Goal: Task Accomplishment & Management: Use online tool/utility

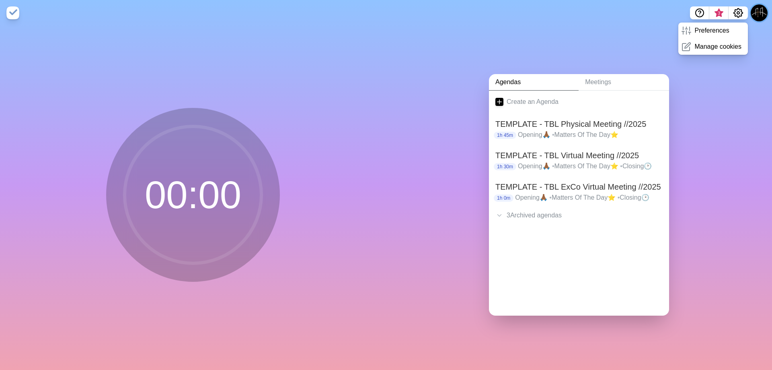
click at [753, 12] on button at bounding box center [759, 12] width 17 height 17
click at [572, 126] on h2 "TEMPLATE - TBL Physical Meeting //2025" at bounding box center [579, 124] width 167 height 12
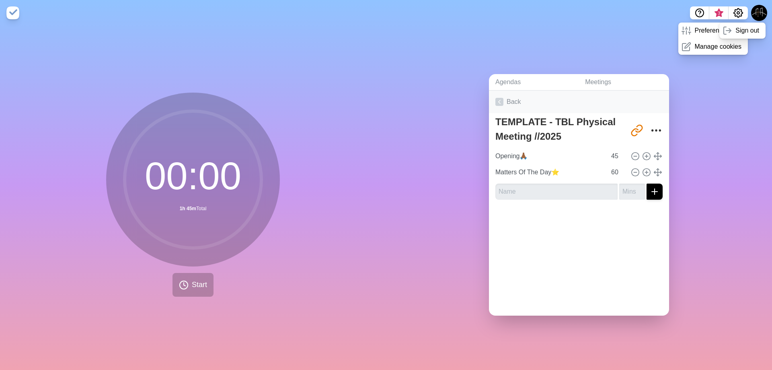
click at [500, 98] on icon at bounding box center [500, 102] width 8 height 8
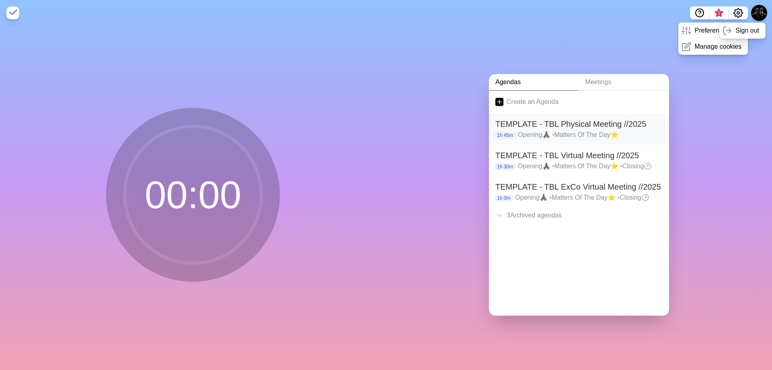
click at [535, 125] on h2 "TEMPLATE - TBL Physical Meeting //2025" at bounding box center [579, 124] width 167 height 12
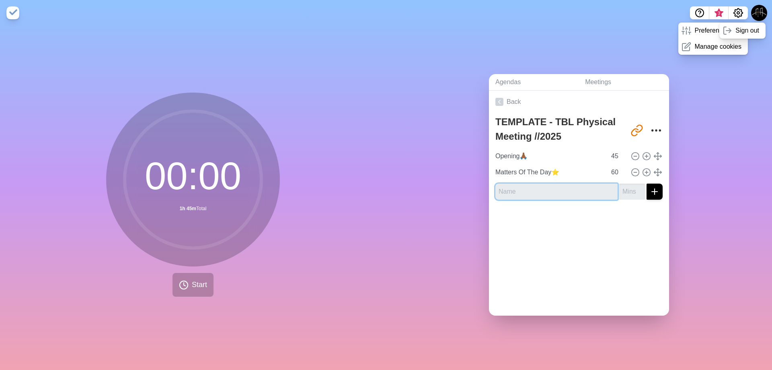
click at [552, 189] on input "text" at bounding box center [557, 191] width 122 height 16
type input "C"
click at [500, 102] on icon at bounding box center [500, 102] width 8 height 8
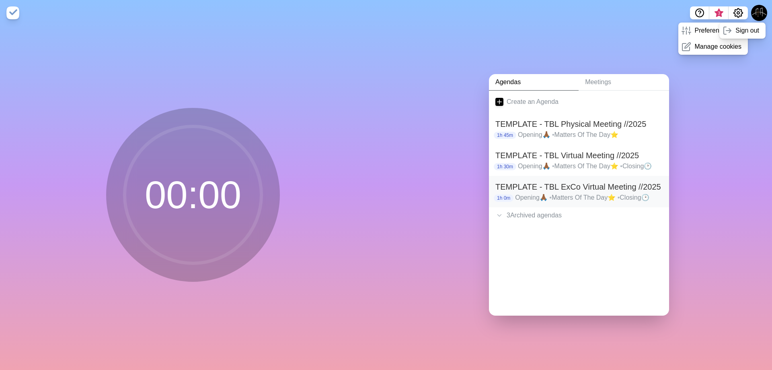
click at [548, 186] on h2 "TEMPLATE - TBL ExCo Virtual Meeting //2025" at bounding box center [579, 187] width 167 height 12
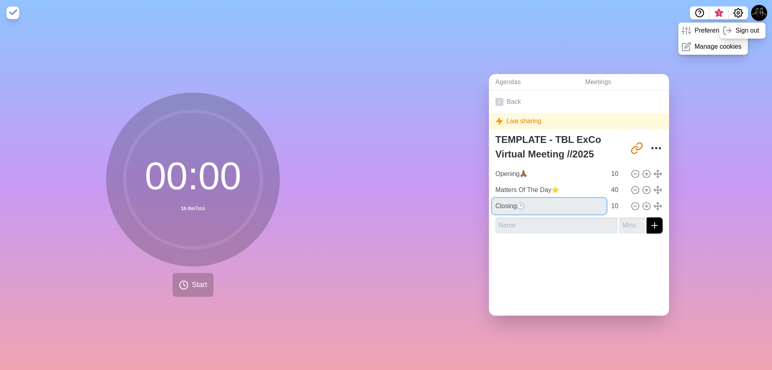
drag, startPoint x: 542, startPoint y: 204, endPoint x: 424, endPoint y: 204, distance: 117.5
click at [424, 204] on div "Agendas Meetings Back Live sharing TEMPLATE - TBL ExCo Virtual Meeting //2025 […" at bounding box center [579, 198] width 386 height 344
click at [499, 101] on icon at bounding box center [500, 102] width 8 height 8
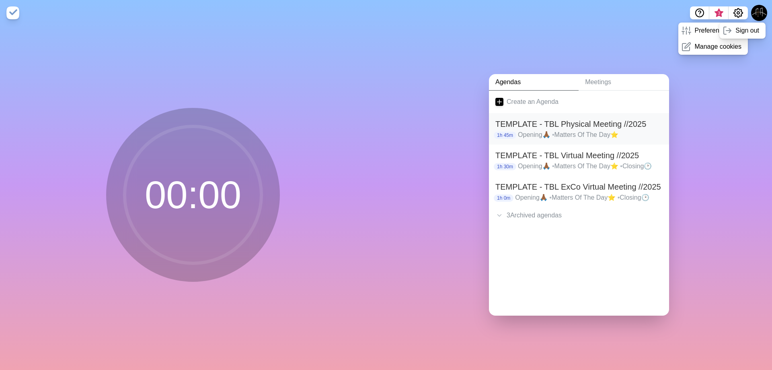
click at [526, 130] on p "Opening🙏🏾 • Matters Of The Day⭐" at bounding box center [590, 135] width 145 height 10
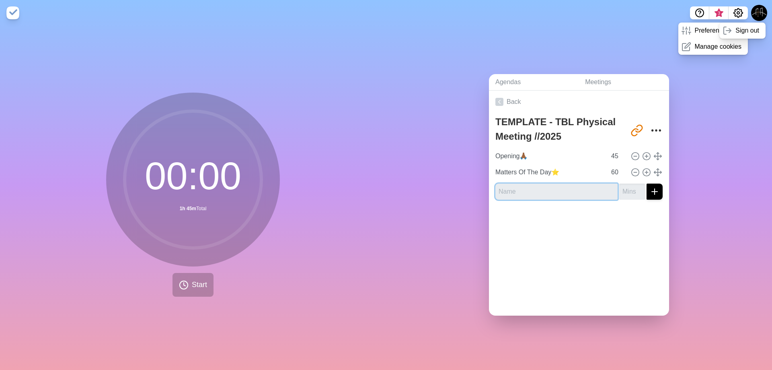
click at [539, 195] on input "text" at bounding box center [557, 191] width 122 height 16
paste input "Closing🕑"
click at [588, 191] on input "Closing🕑" at bounding box center [557, 191] width 122 height 16
paste input "Closing🕑"
type input "Closing🕑"
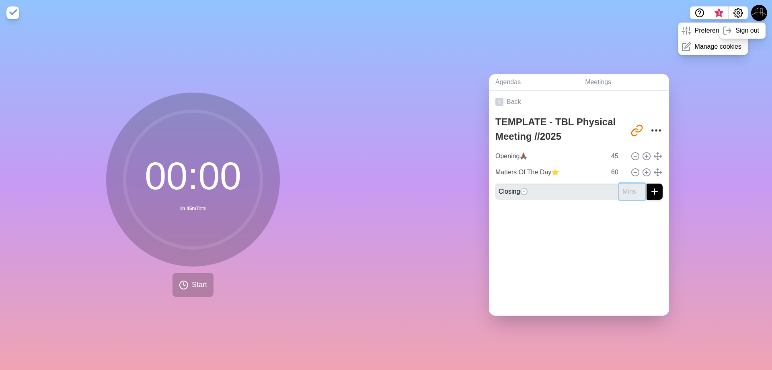
click at [624, 190] on input "number" at bounding box center [633, 191] width 26 height 16
click at [620, 185] on input "number" at bounding box center [633, 191] width 26 height 16
type input "50"
click at [652, 191] on line "submit" at bounding box center [655, 191] width 6 height 0
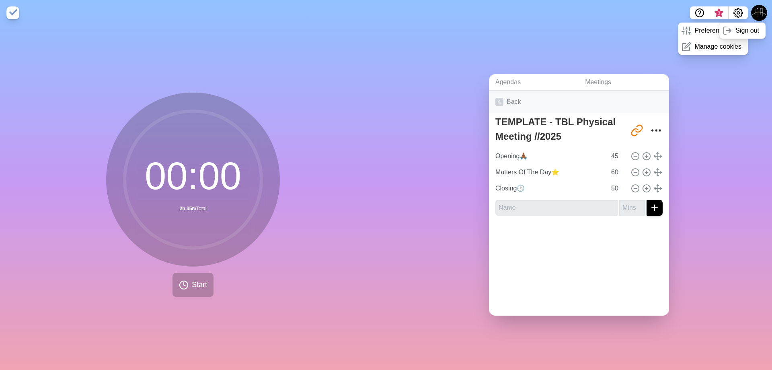
click at [496, 98] on icon at bounding box center [500, 102] width 8 height 8
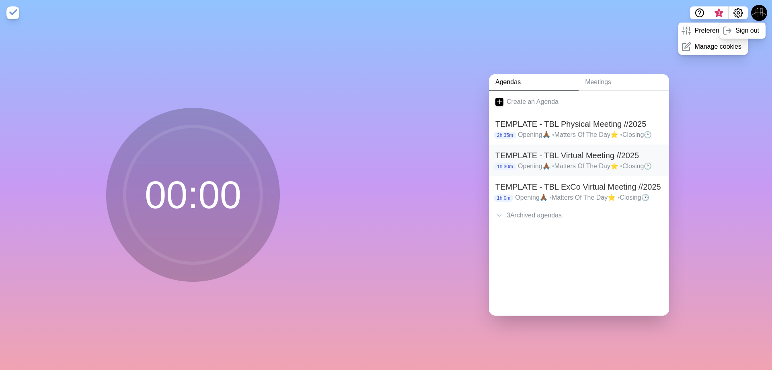
click at [552, 141] on div "Create an Agenda TEMPLATE - TBL Physical Meeting //2025 2h 35m Opening🙏🏾 • Matt…" at bounding box center [579, 203] width 180 height 225
click at [558, 154] on h2 "TEMPLATE - TBL Virtual Meeting //2025" at bounding box center [579, 155] width 167 height 12
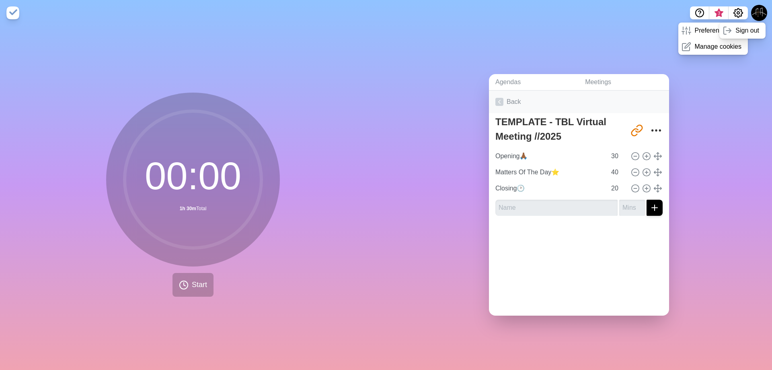
click at [497, 98] on icon at bounding box center [500, 102] width 8 height 8
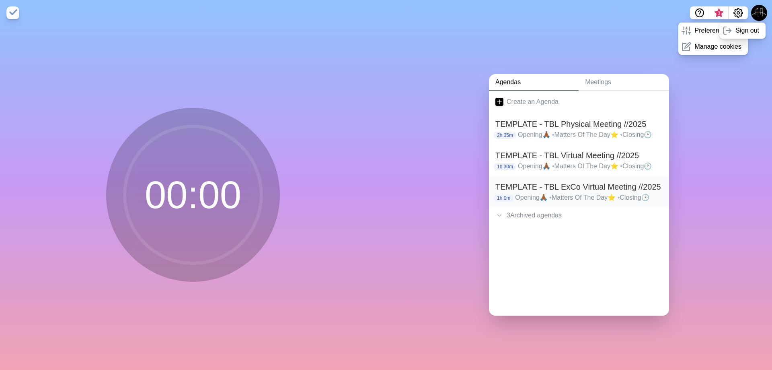
click at [588, 189] on h2 "TEMPLATE - TBL ExCo Virtual Meeting //2025" at bounding box center [579, 187] width 167 height 12
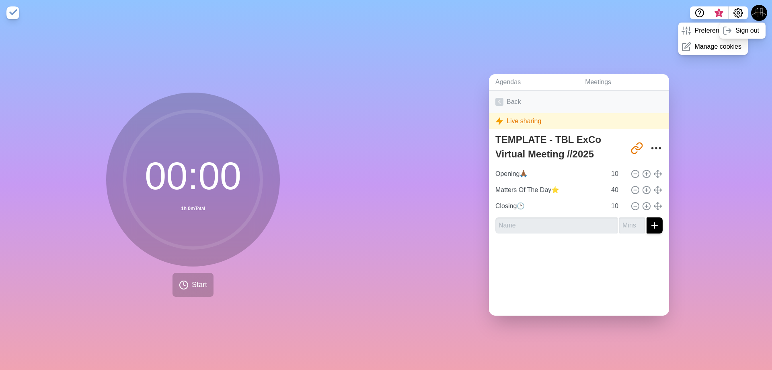
click at [496, 98] on icon at bounding box center [500, 102] width 8 height 8
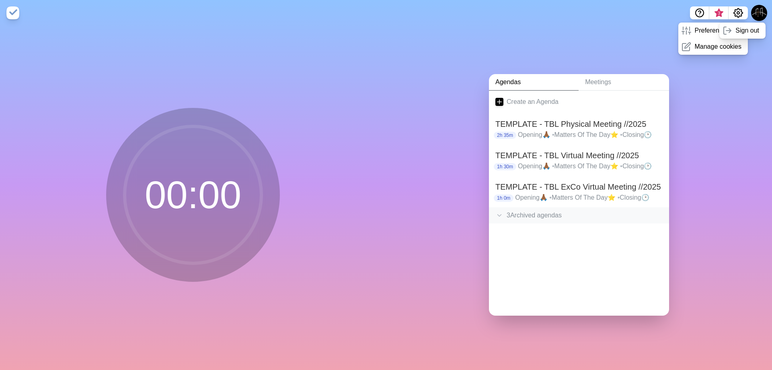
click at [531, 207] on div "3 Archived agenda s" at bounding box center [579, 215] width 180 height 16
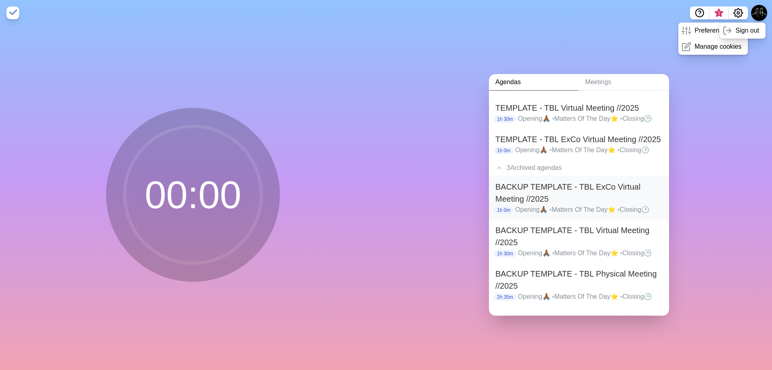
scroll to position [48, 0]
click at [628, 282] on h2 "BACKUP TEMPLATE - TBL Physical Meeting //2025" at bounding box center [579, 279] width 167 height 24
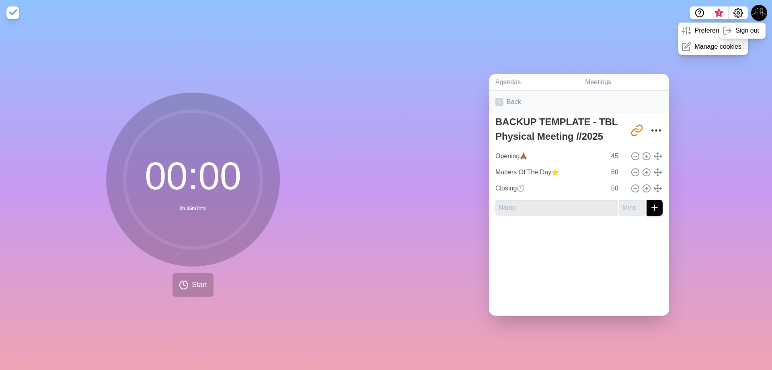
click at [497, 99] on icon at bounding box center [500, 102] width 8 height 8
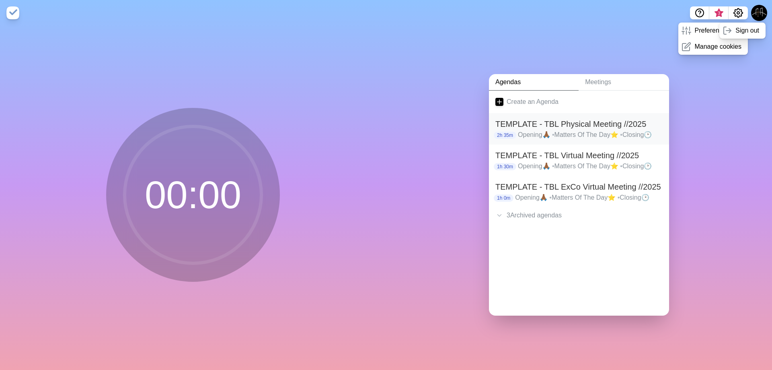
click at [553, 138] on div "TEMPLATE - TBL Physical Meeting //2025 2h 35m Opening🙏🏾 • Matters Of The Day⭐ •…" at bounding box center [579, 128] width 180 height 31
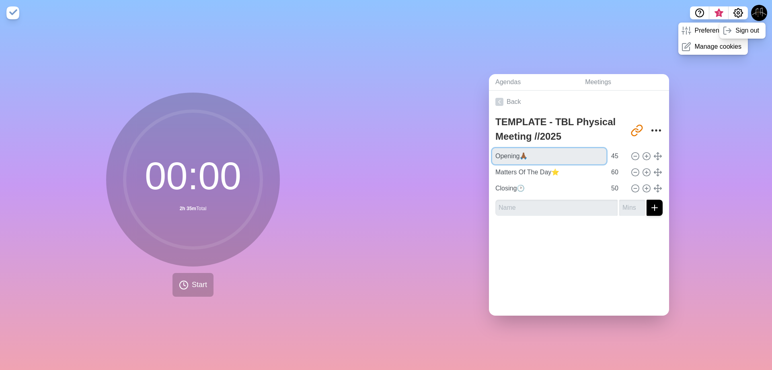
drag, startPoint x: 552, startPoint y: 150, endPoint x: 400, endPoint y: 135, distance: 152.9
click at [408, 136] on div "Agendas Meetings Back TEMPLATE - TBL Physical Meeting //2025 [URL][DOMAIN_NAME]…" at bounding box center [579, 198] width 386 height 344
click at [543, 172] on input "Matters Of The Day⭐" at bounding box center [549, 172] width 114 height 16
drag, startPoint x: 555, startPoint y: 170, endPoint x: 357, endPoint y: 160, distance: 197.8
click at [357, 160] on div "00 : 00 2h 35m Total Start Agendas Meetings Back TEMPLATE - TBL Physical Meetin…" at bounding box center [386, 198] width 772 height 344
